Goal: Task Accomplishment & Management: Use online tool/utility

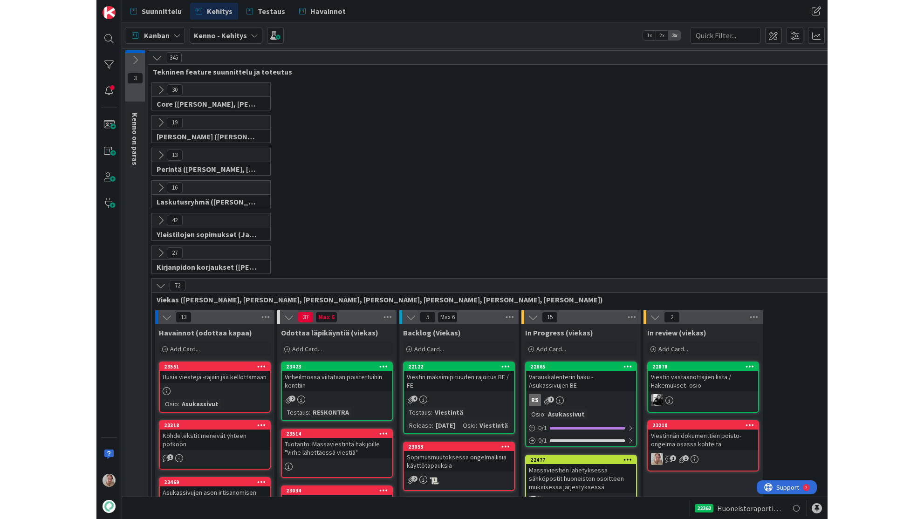
scroll to position [156, 0]
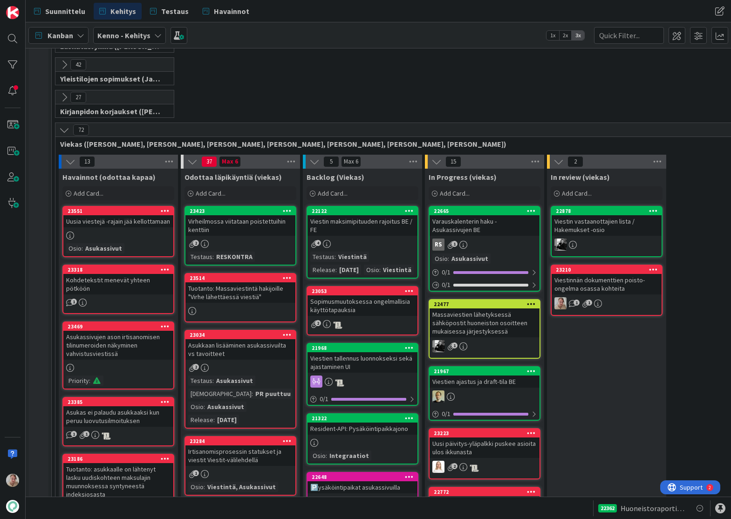
click at [2, 307] on div at bounding box center [13, 259] width 26 height 519
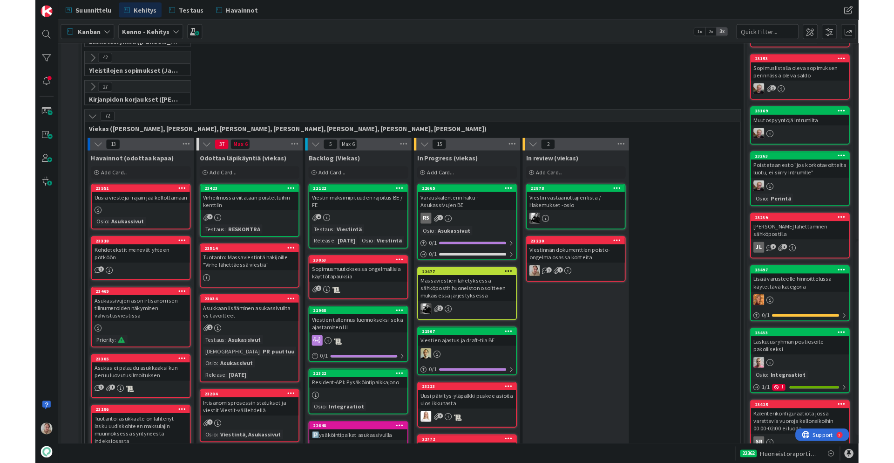
scroll to position [156, 54]
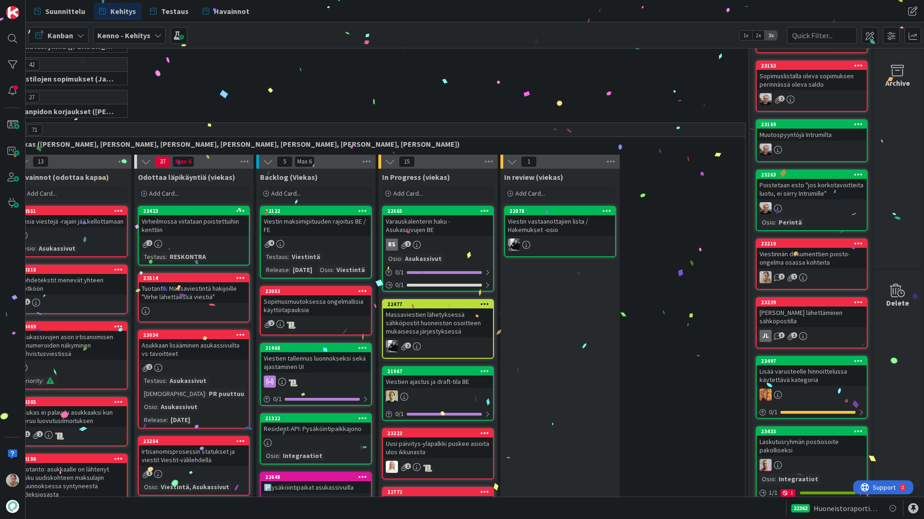
click at [795, 243] on div at bounding box center [858, 243] width 17 height 7
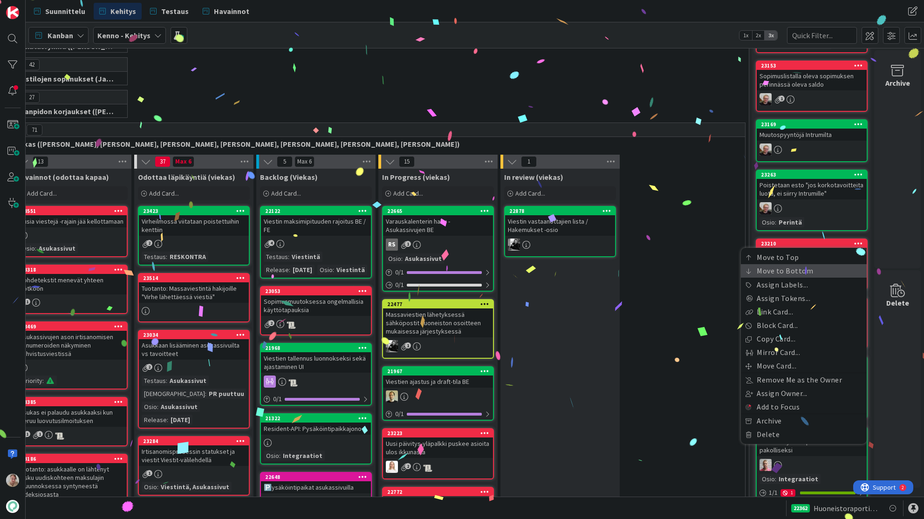
click at [795, 274] on link "Move to Bottom" at bounding box center [804, 271] width 126 height 14
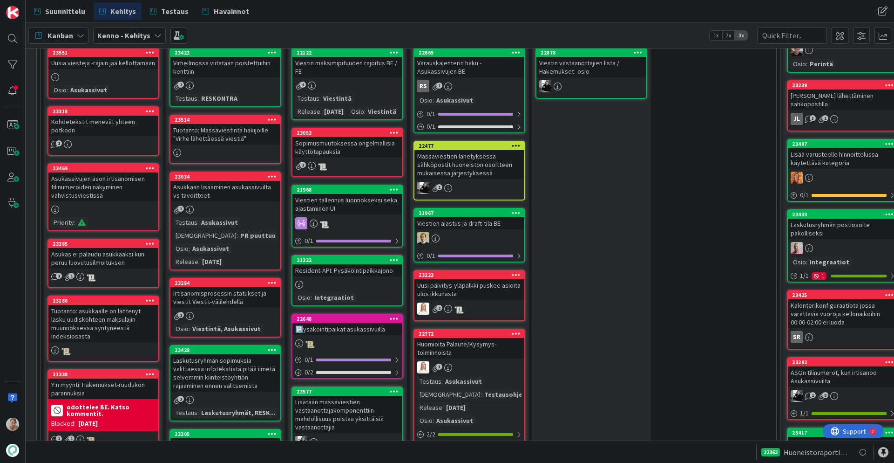
scroll to position [319, 15]
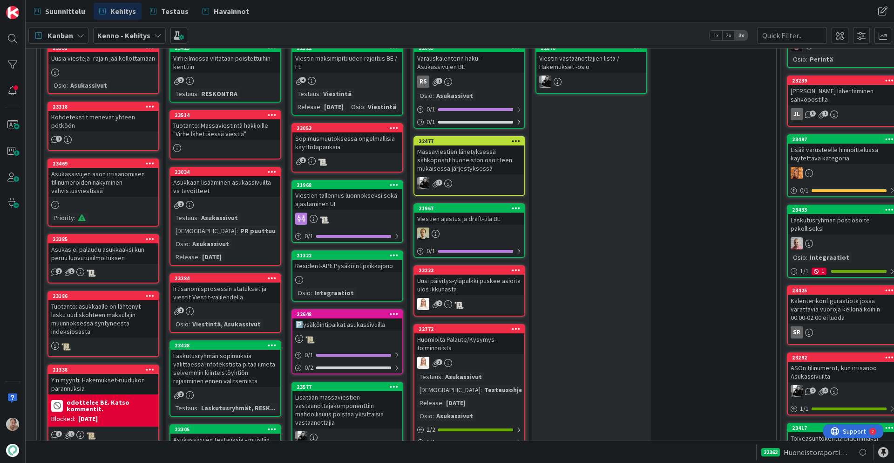
click at [474, 151] on div "Massaviestien lähetyksessä sähköpostit huoneiston osoitteen mukaisessa järjesty…" at bounding box center [470, 159] width 110 height 29
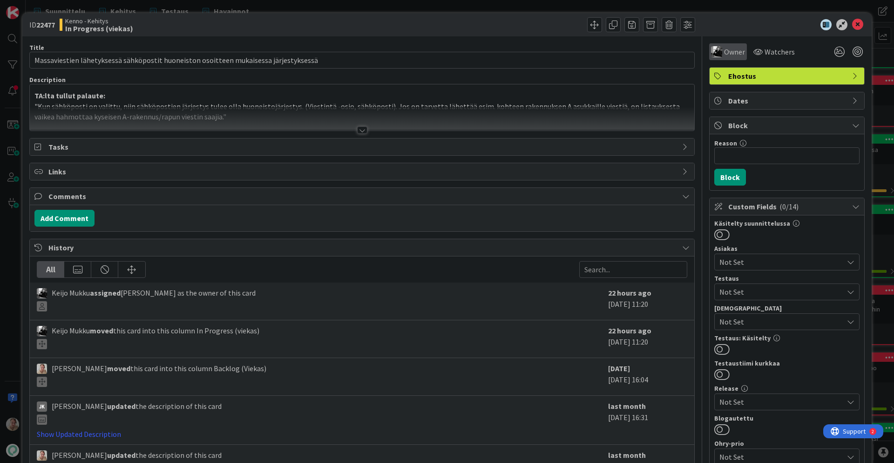
click at [726, 54] on span "Owner" at bounding box center [734, 51] width 21 height 11
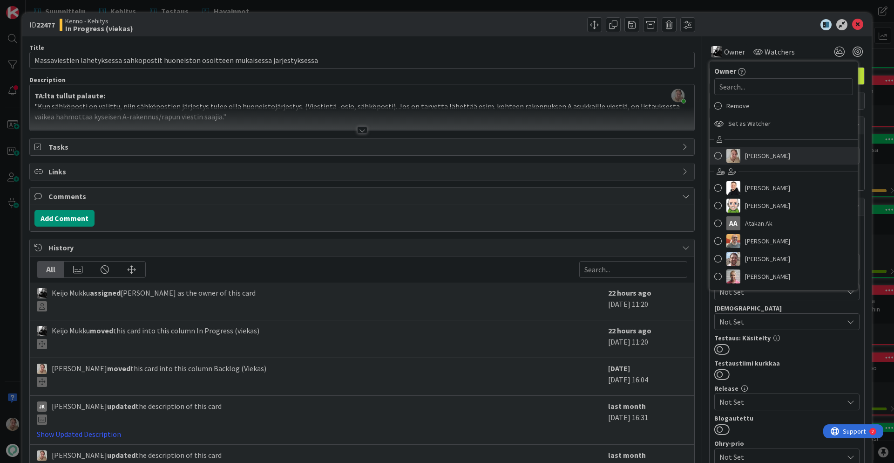
click at [745, 159] on span "Samuli Lindgren" at bounding box center [767, 156] width 45 height 14
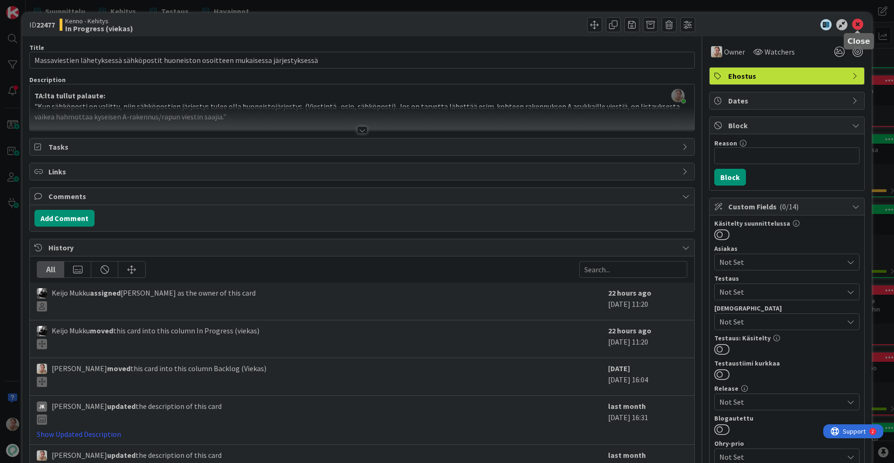
click at [795, 26] on icon at bounding box center [857, 24] width 11 height 11
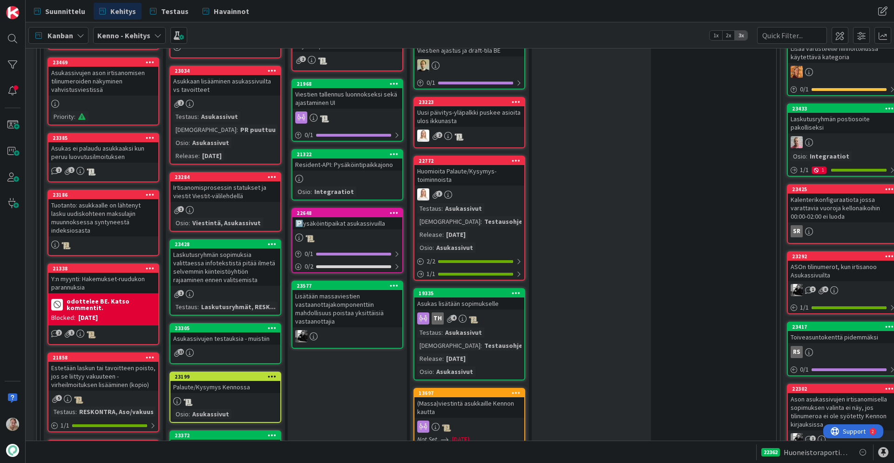
scroll to position [421, 15]
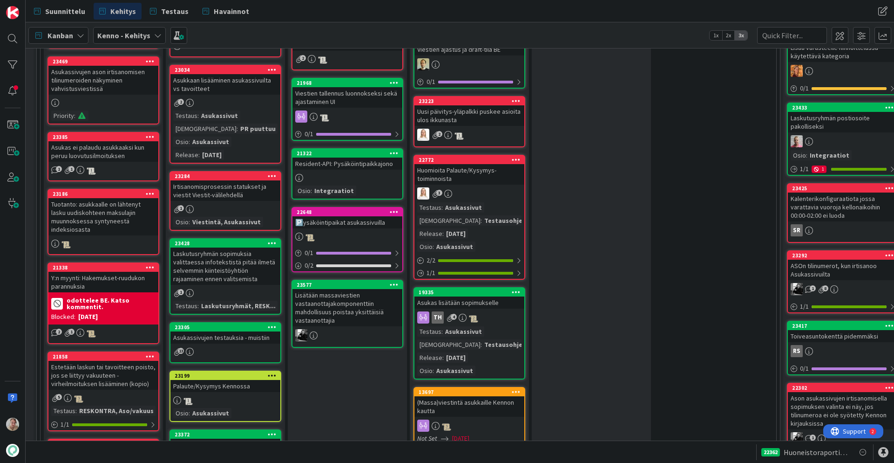
click at [343, 170] on div "Resident-API: Pysäköintipaikkajono" at bounding box center [348, 163] width 110 height 12
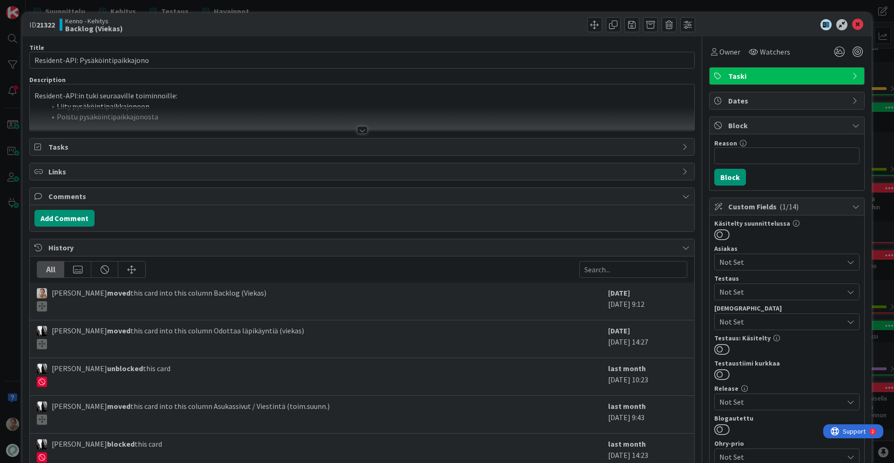
click at [354, 109] on div at bounding box center [362, 119] width 665 height 24
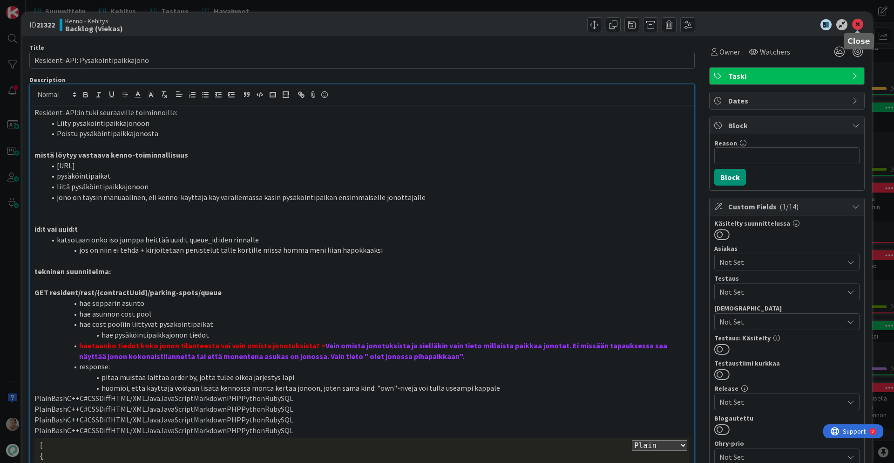
click at [795, 28] on icon at bounding box center [857, 24] width 11 height 11
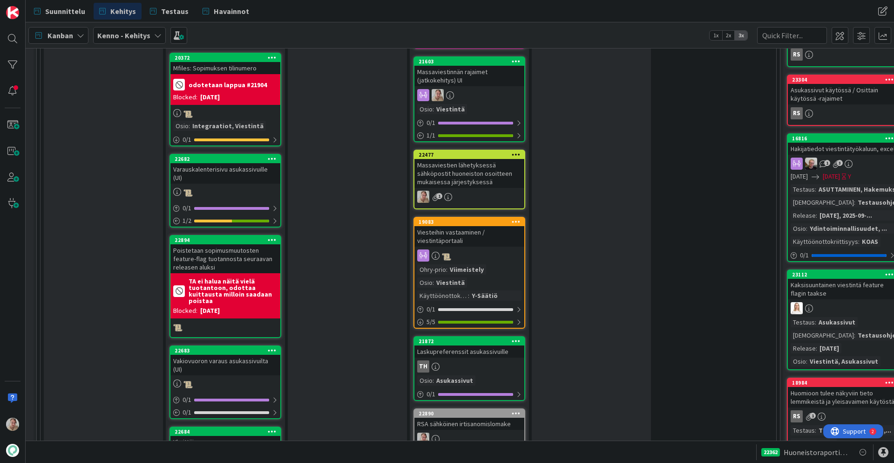
scroll to position [1245, 15]
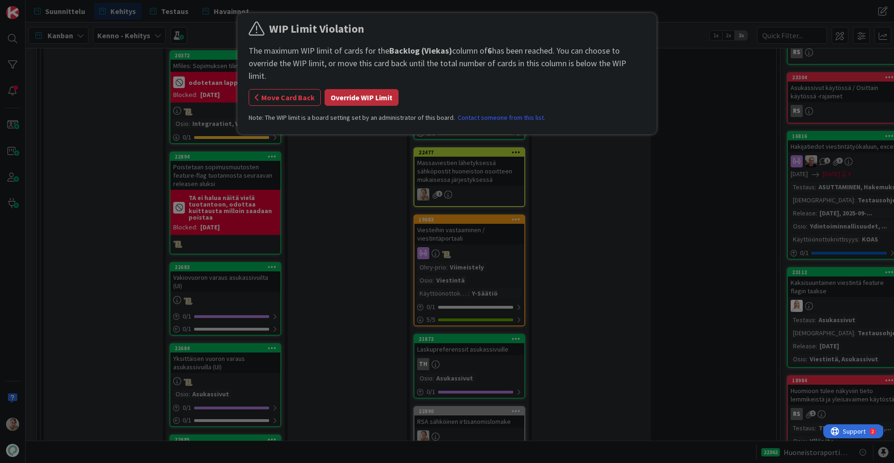
click at [366, 90] on button "Override WIP Limit" at bounding box center [362, 97] width 74 height 17
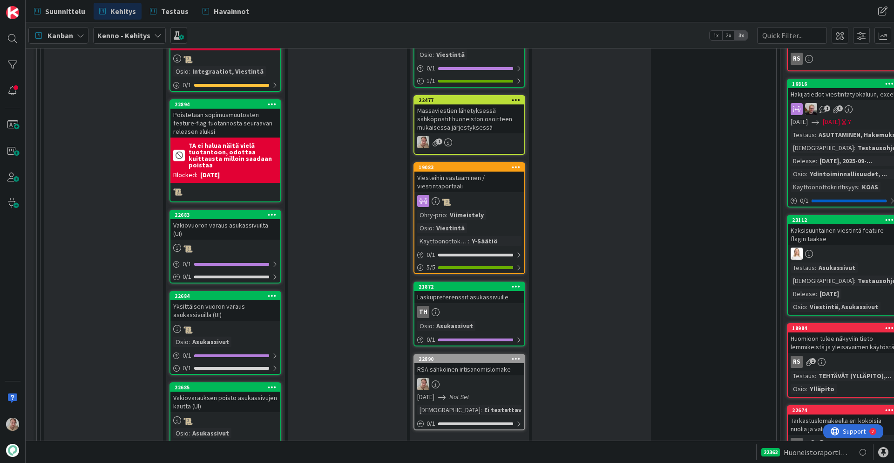
scroll to position [1298, 15]
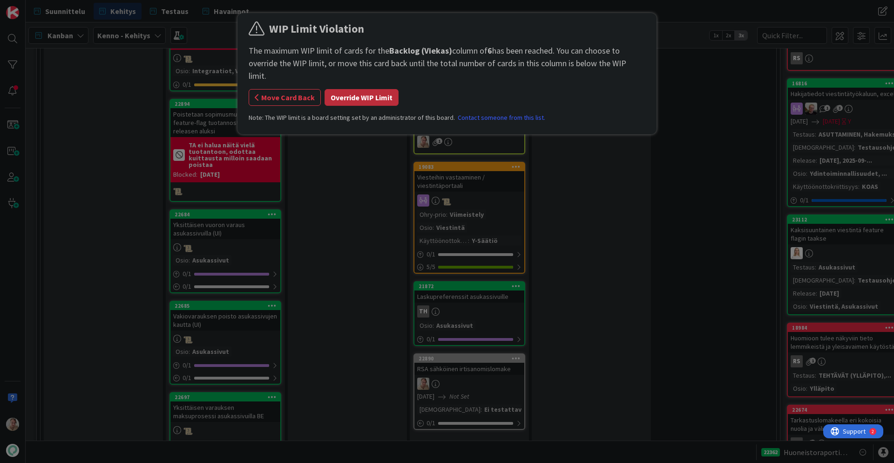
click at [385, 89] on button "Override WIP Limit" at bounding box center [362, 97] width 74 height 17
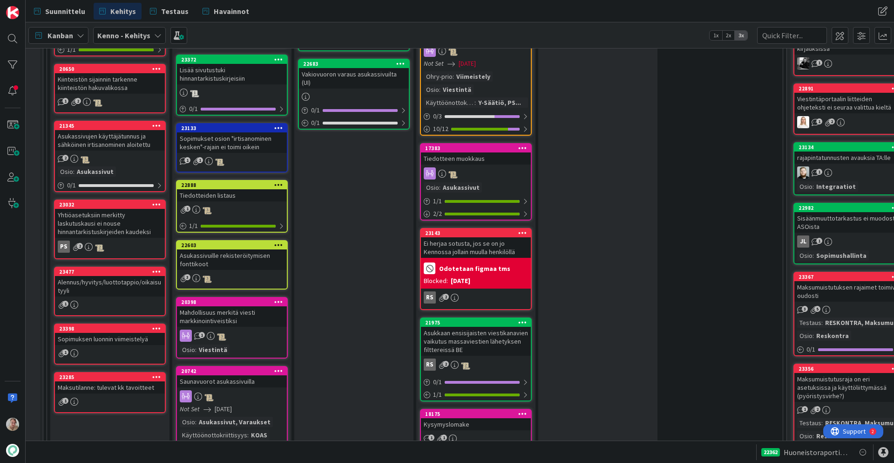
scroll to position [792, 8]
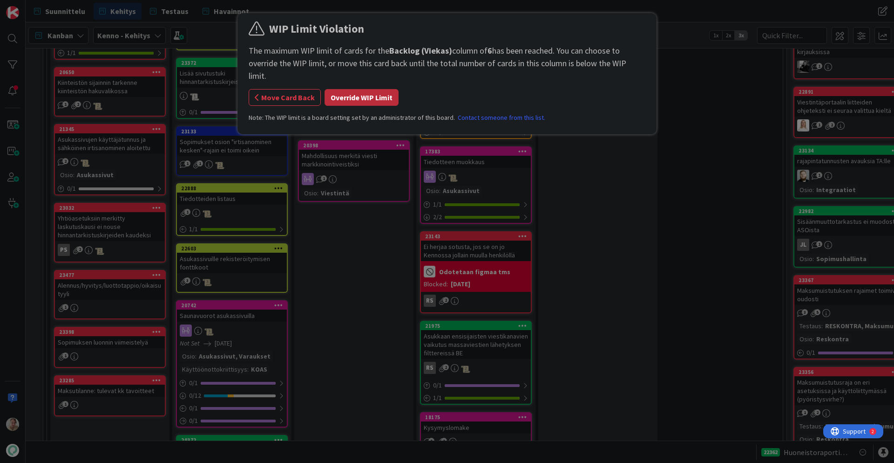
click at [371, 89] on button "Override WIP Limit" at bounding box center [362, 97] width 74 height 17
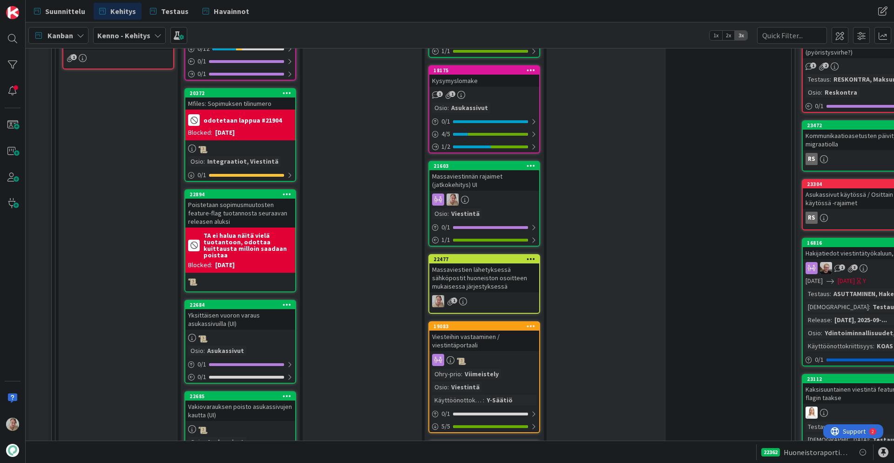
scroll to position [1137, 0]
